Goal: Transaction & Acquisition: Subscribe to service/newsletter

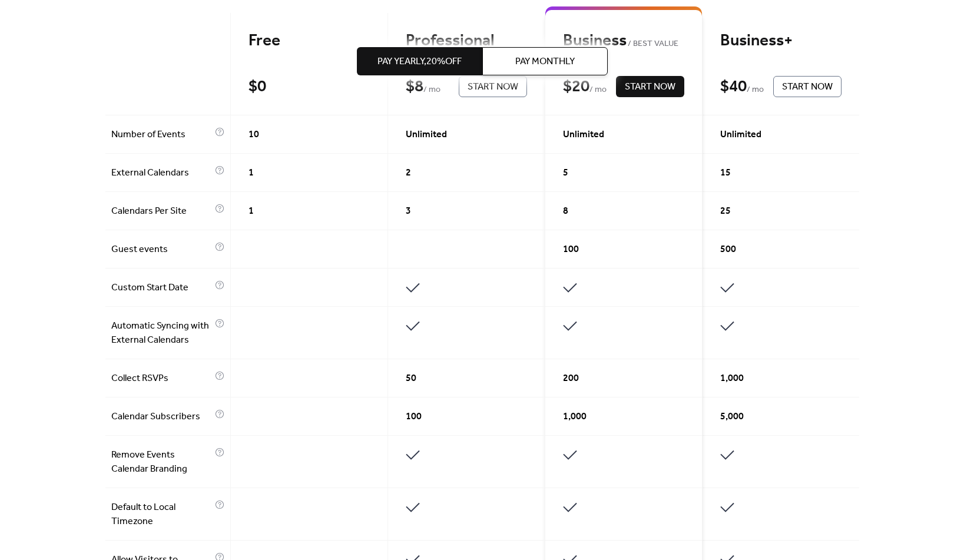
scroll to position [183, 0]
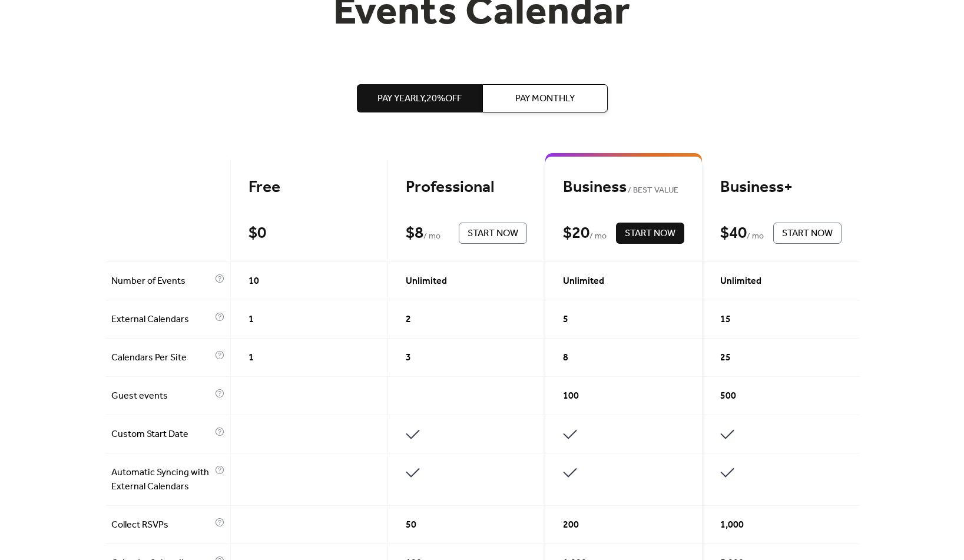
click at [487, 198] on div "Professional" at bounding box center [466, 187] width 121 height 21
click at [629, 198] on div "Business BEST VALUE" at bounding box center [623, 187] width 121 height 21
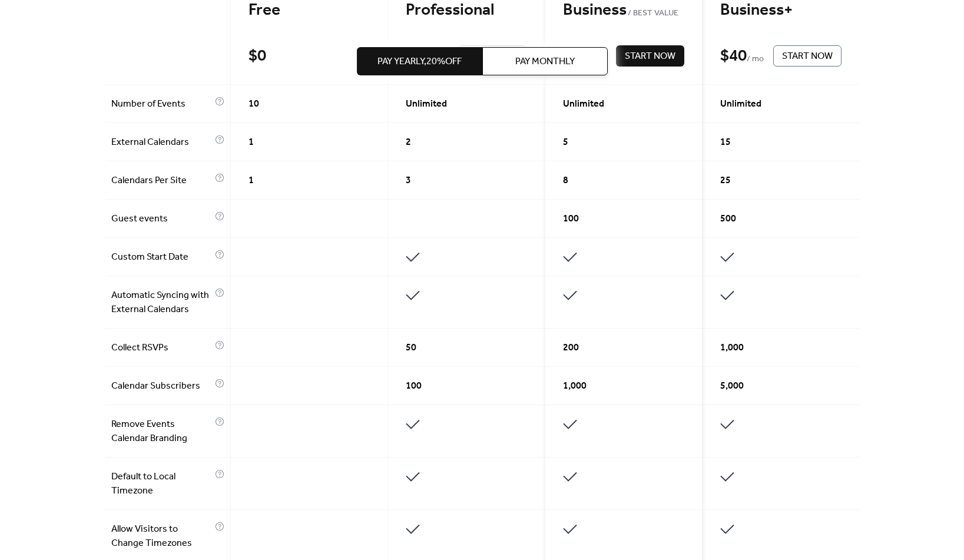
scroll to position [360, 0]
click at [207, 356] on span "Collect RSVPs" at bounding box center [161, 348] width 101 height 14
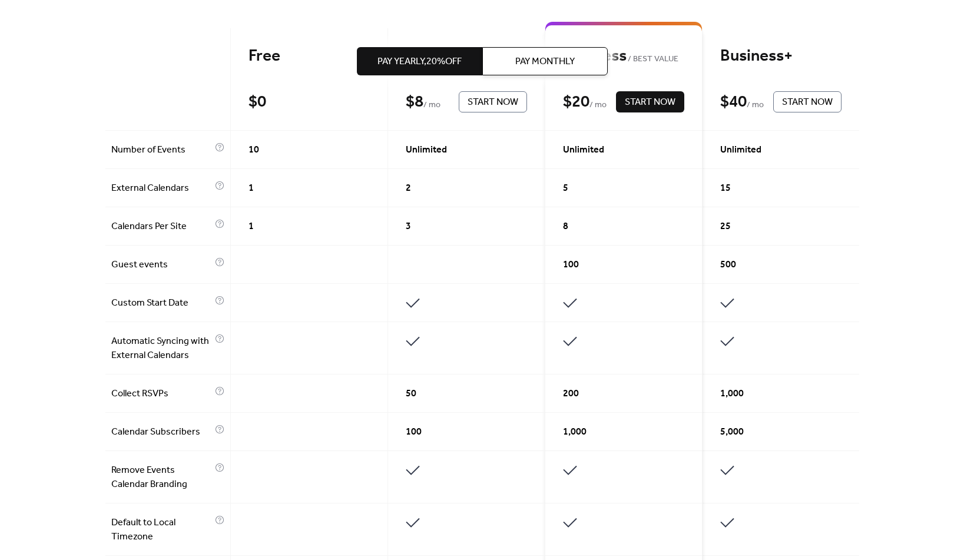
scroll to position [301, 0]
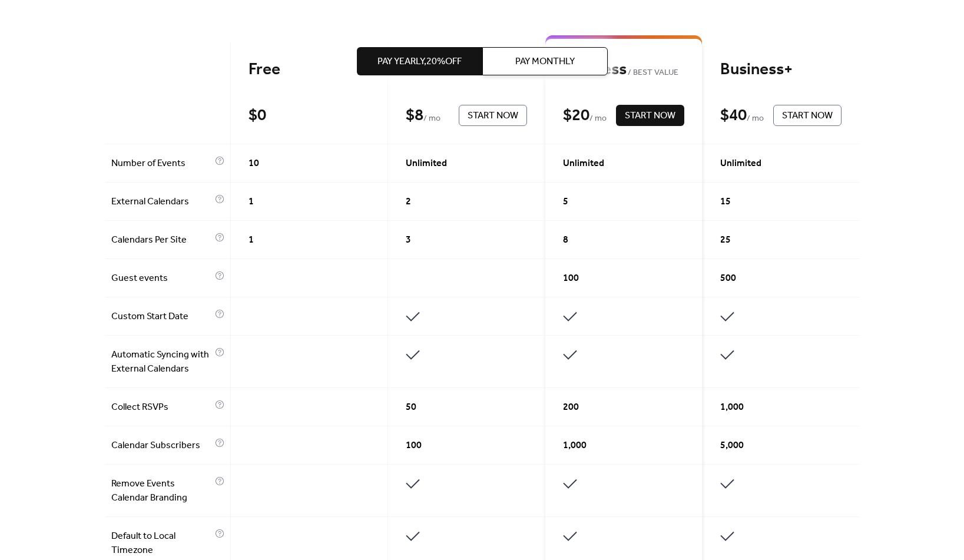
drag, startPoint x: 532, startPoint y: 444, endPoint x: 280, endPoint y: 486, distance: 256.0
drag, startPoint x: 280, startPoint y: 486, endPoint x: 180, endPoint y: 466, distance: 101.5
click at [178, 453] on span "Calendar Subscribers" at bounding box center [161, 446] width 101 height 14
click at [683, 259] on div "8" at bounding box center [623, 240] width 157 height 38
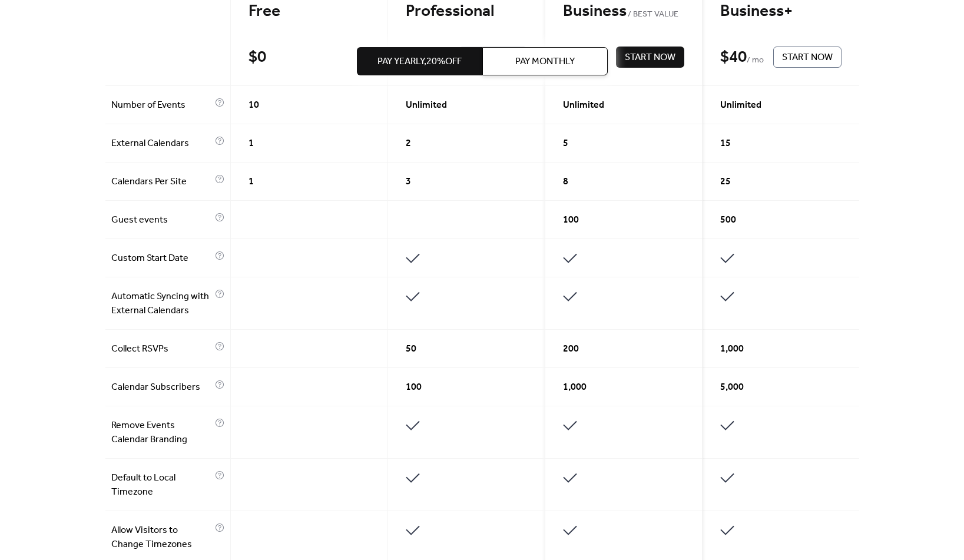
scroll to position [360, 0]
drag, startPoint x: 481, startPoint y: 406, endPoint x: 430, endPoint y: 408, distance: 51.2
click at [430, 406] on div "100" at bounding box center [466, 386] width 157 height 38
click at [633, 404] on div "1,000" at bounding box center [623, 386] width 157 height 38
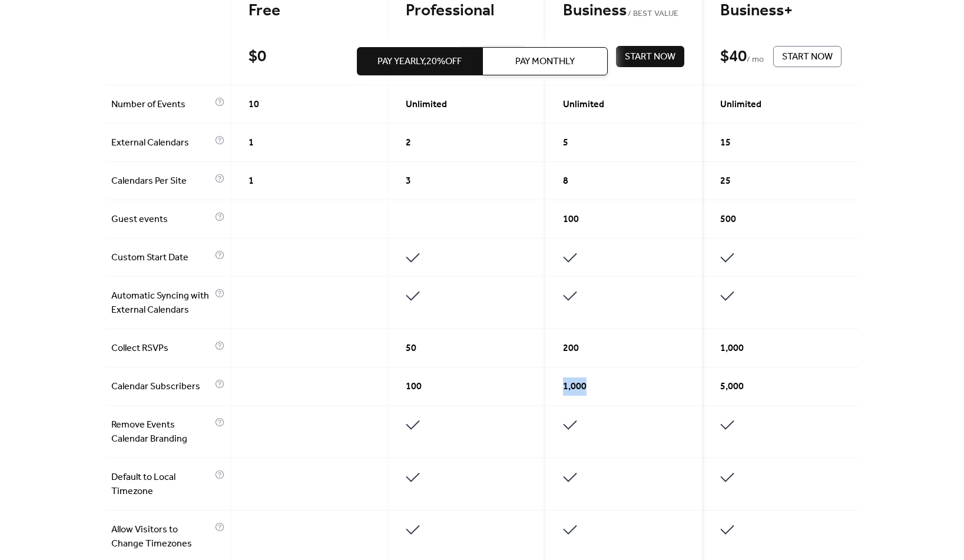
drag, startPoint x: 633, startPoint y: 404, endPoint x: 597, endPoint y: 410, distance: 36.3
click at [597, 406] on div "1,000" at bounding box center [623, 386] width 157 height 38
click at [663, 406] on div "1,000" at bounding box center [623, 386] width 157 height 38
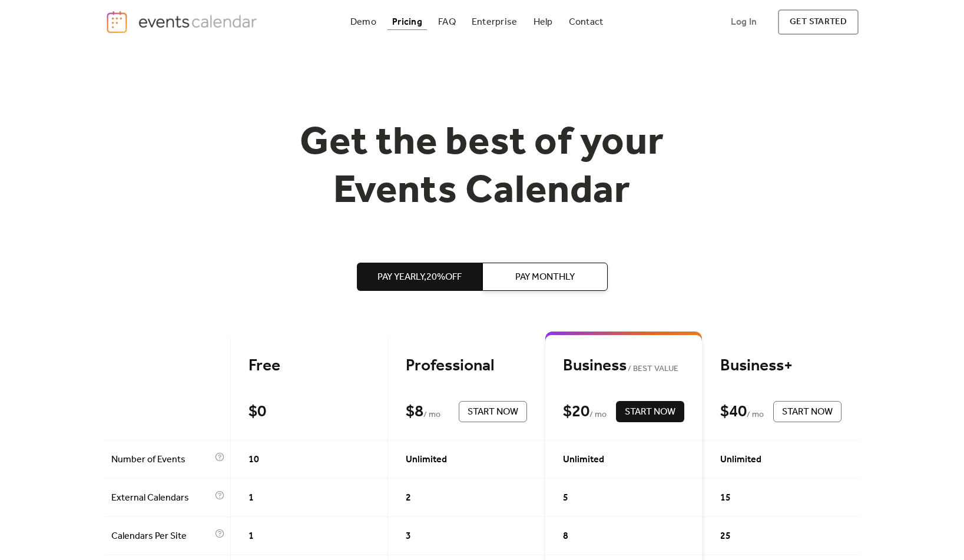
scroll to position [0, 0]
